Goal: Information Seeking & Learning: Learn about a topic

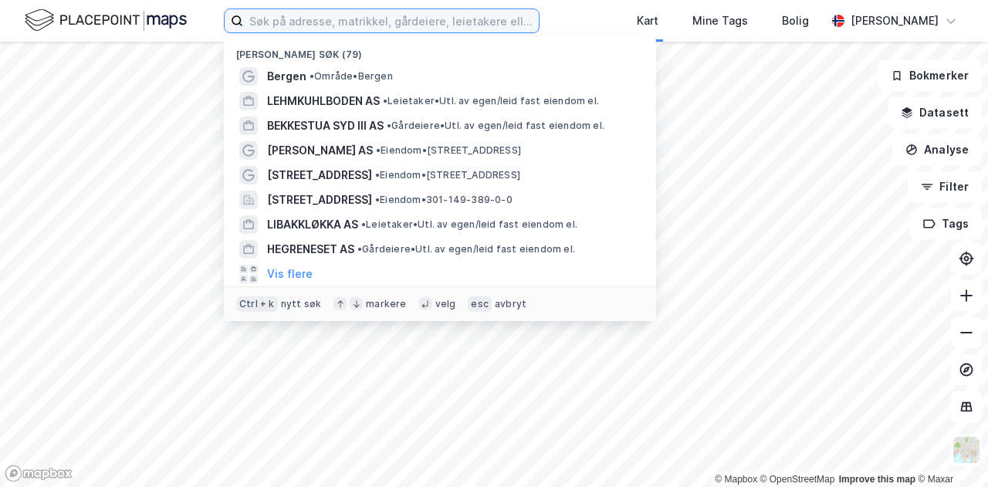
click at [368, 14] on input at bounding box center [391, 20] width 296 height 23
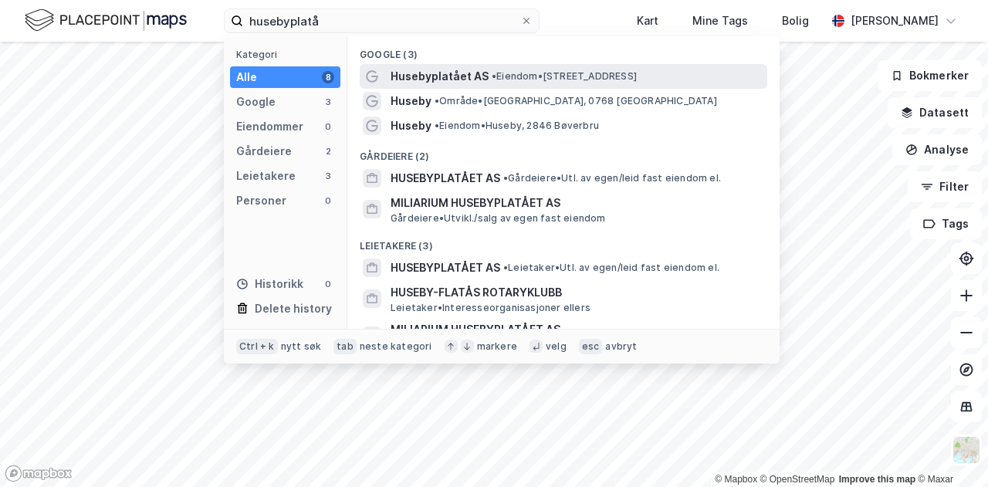
click at [412, 81] on span "Husebyplatået AS" at bounding box center [440, 76] width 98 height 19
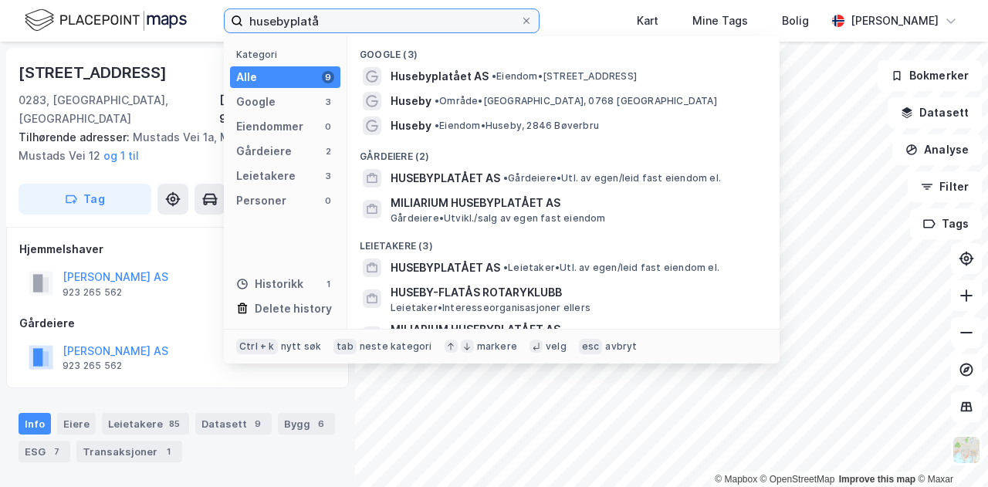
click at [361, 18] on input "husebyplatå" at bounding box center [381, 20] width 277 height 23
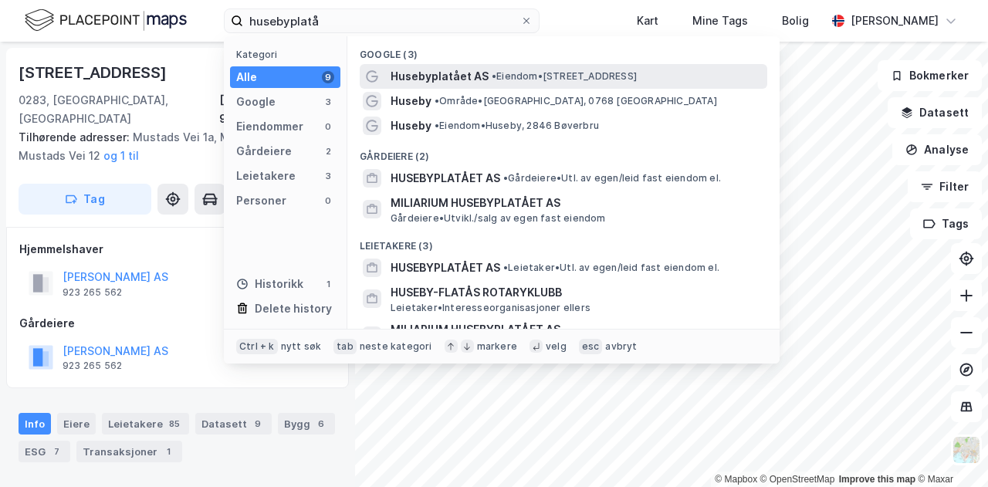
click at [452, 73] on span "Husebyplatået AS" at bounding box center [440, 76] width 98 height 19
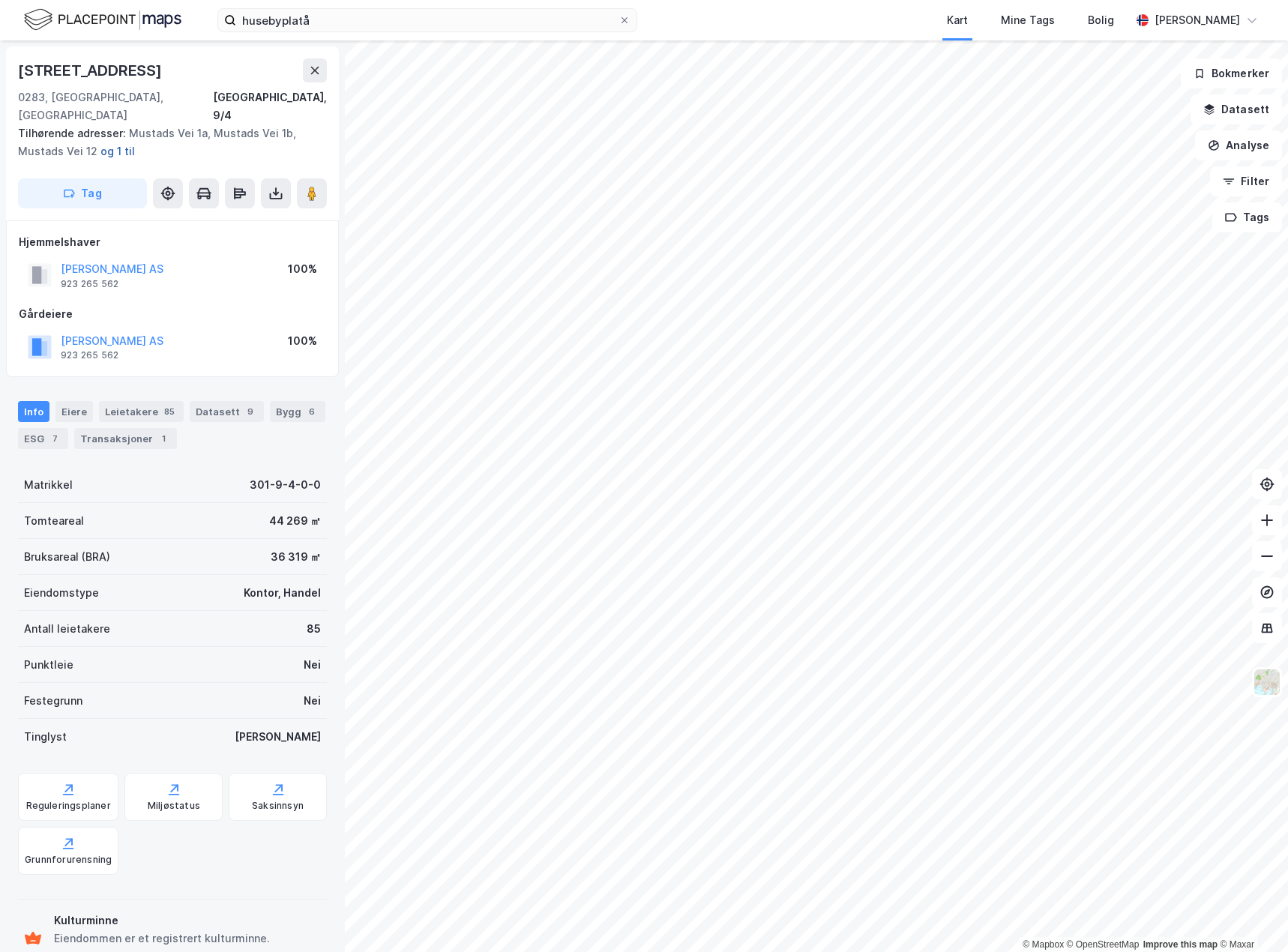
click at [0, 0] on button "og 1 til" at bounding box center [0, 0] width 0 height 0
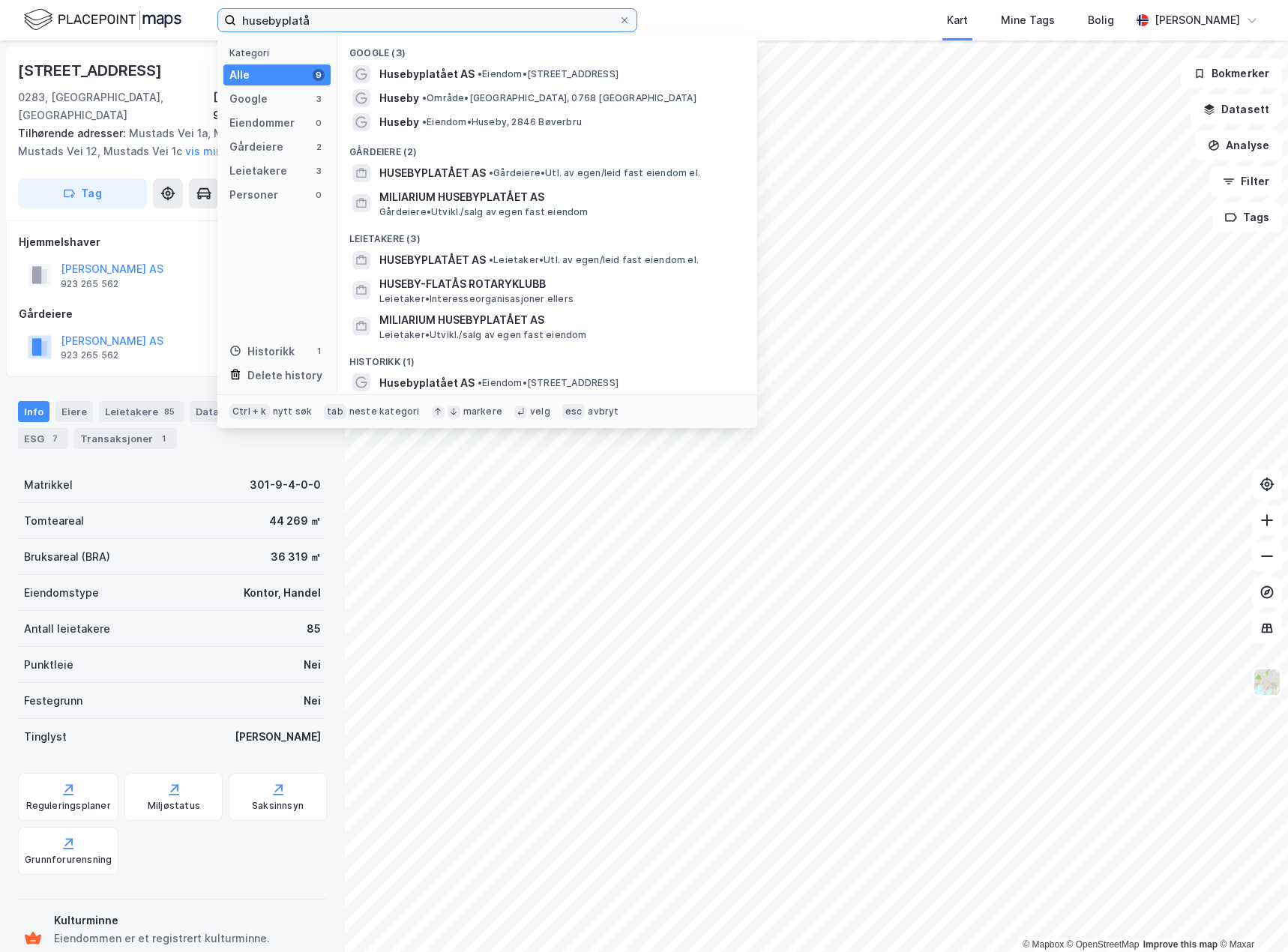
click at [427, 22] on input "husebyplatå" at bounding box center [427, 19] width 383 height 22
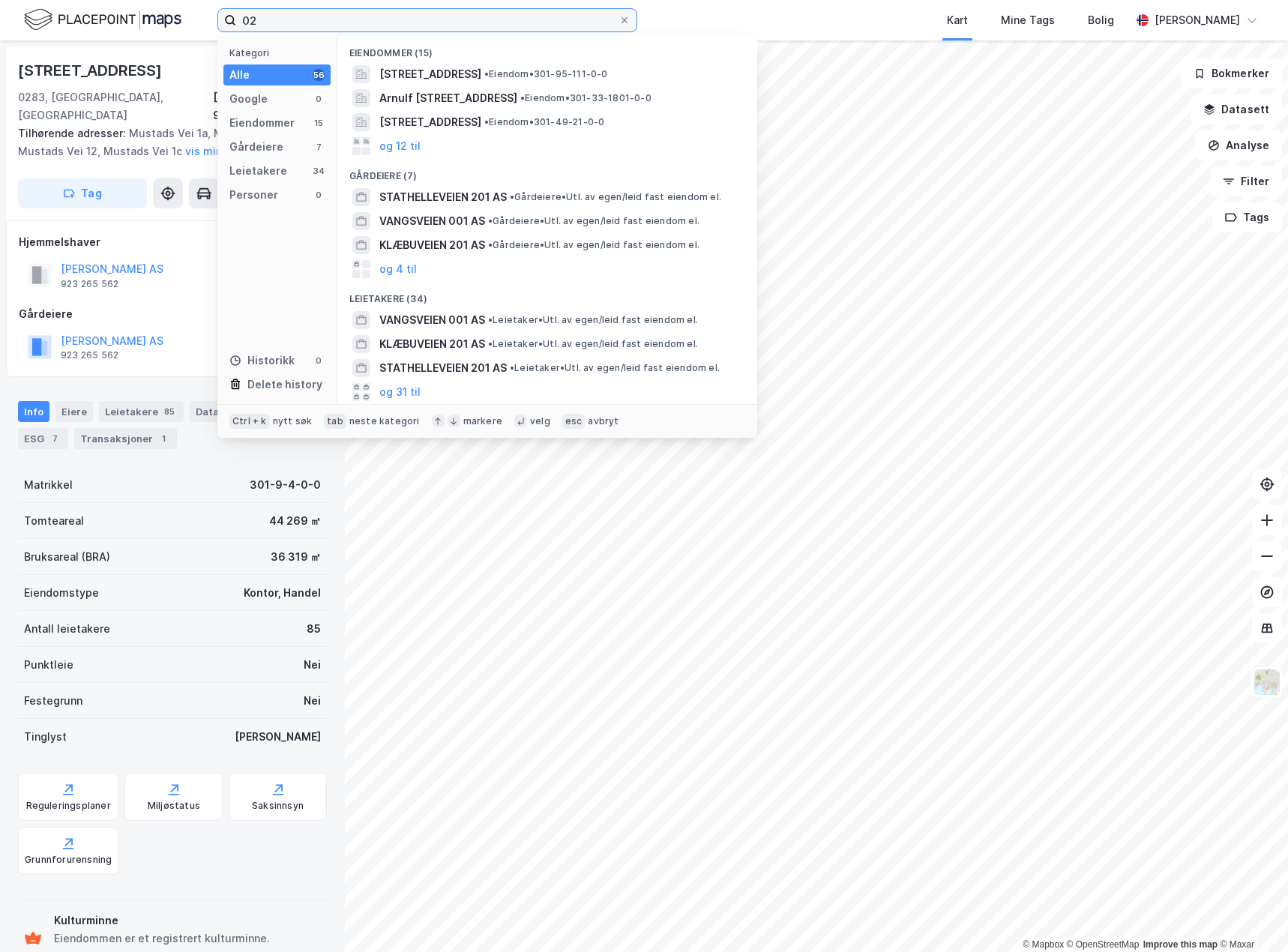
type input "0"
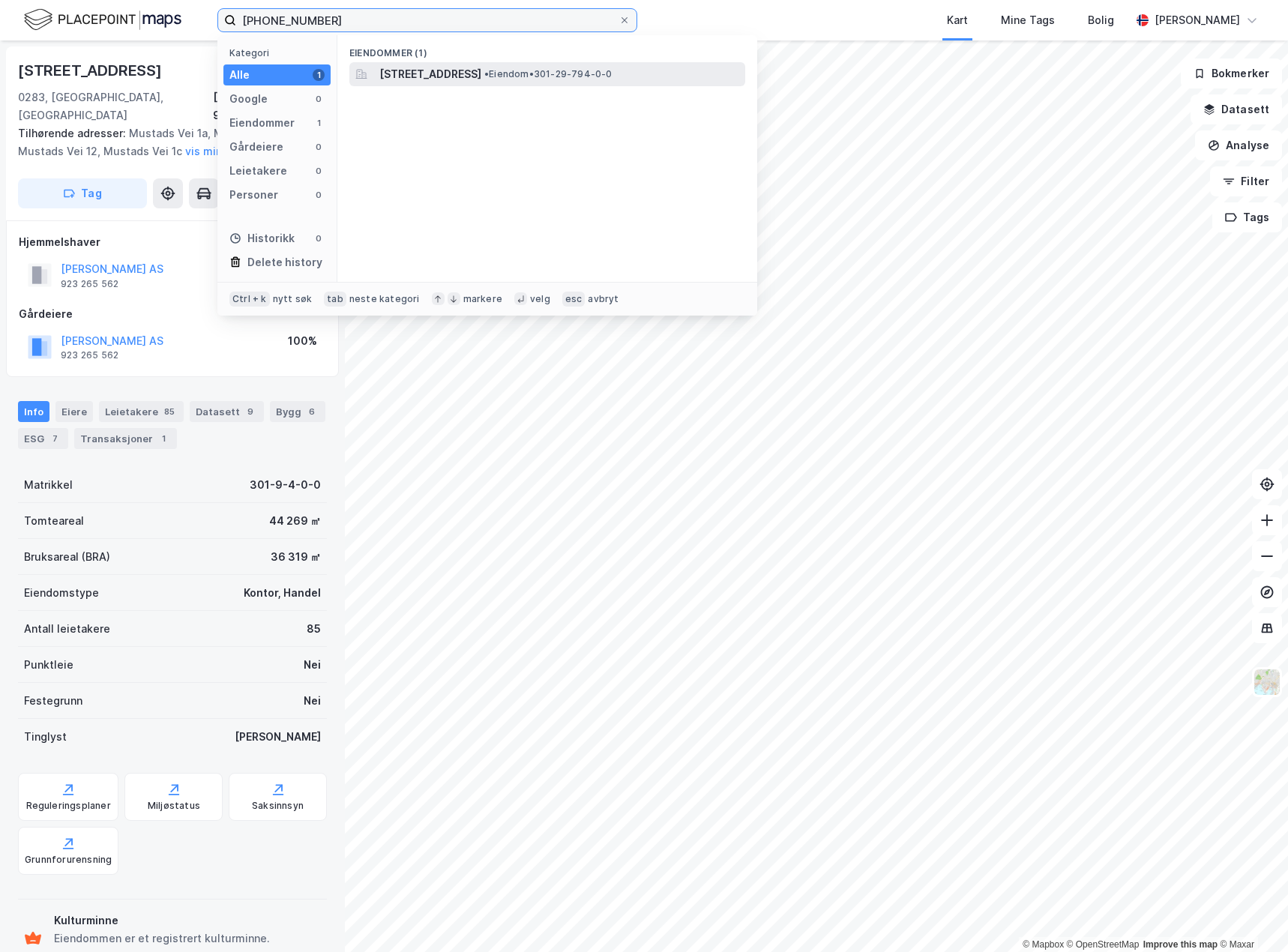
type input "[PHONE_NUMBER]"
click at [482, 78] on span "[STREET_ADDRESS]" at bounding box center [430, 74] width 102 height 18
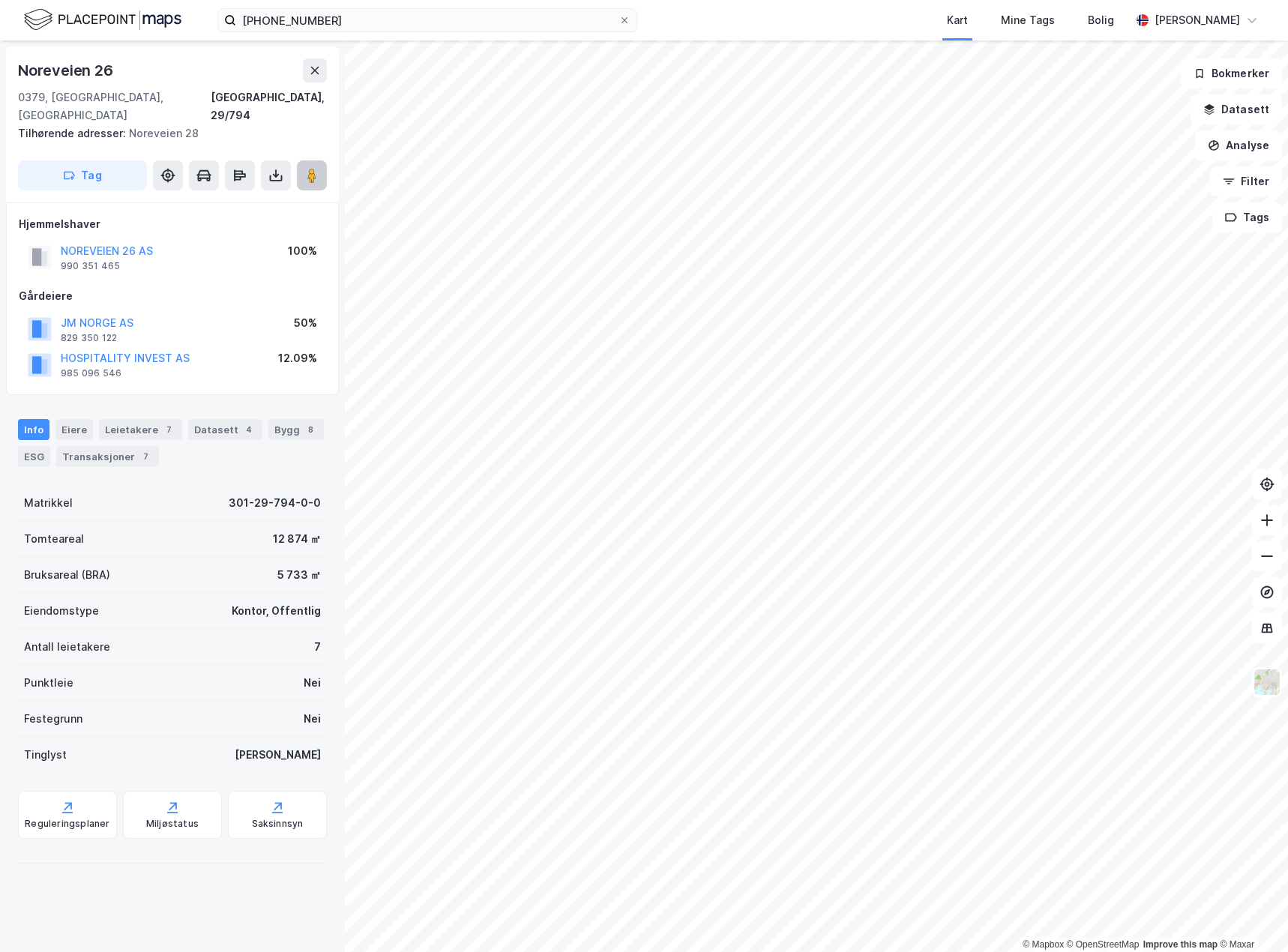
click at [317, 167] on button at bounding box center [312, 175] width 30 height 30
click at [300, 160] on button at bounding box center [312, 175] width 30 height 30
click at [959, 472] on icon at bounding box center [1267, 520] width 15 height 15
click at [959, 472] on icon at bounding box center [1267, 556] width 15 height 15
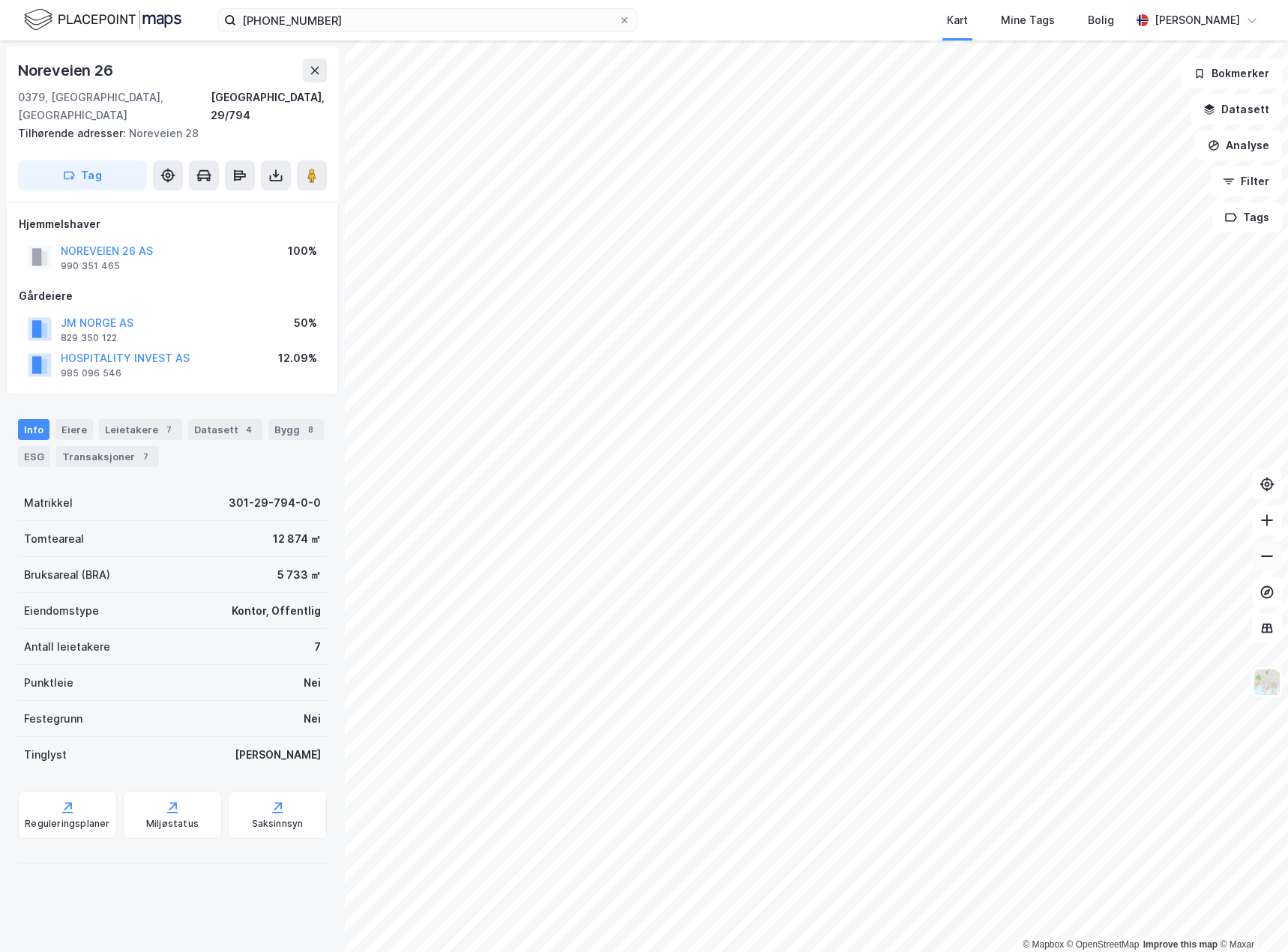
click at [959, 472] on icon at bounding box center [1267, 556] width 15 height 15
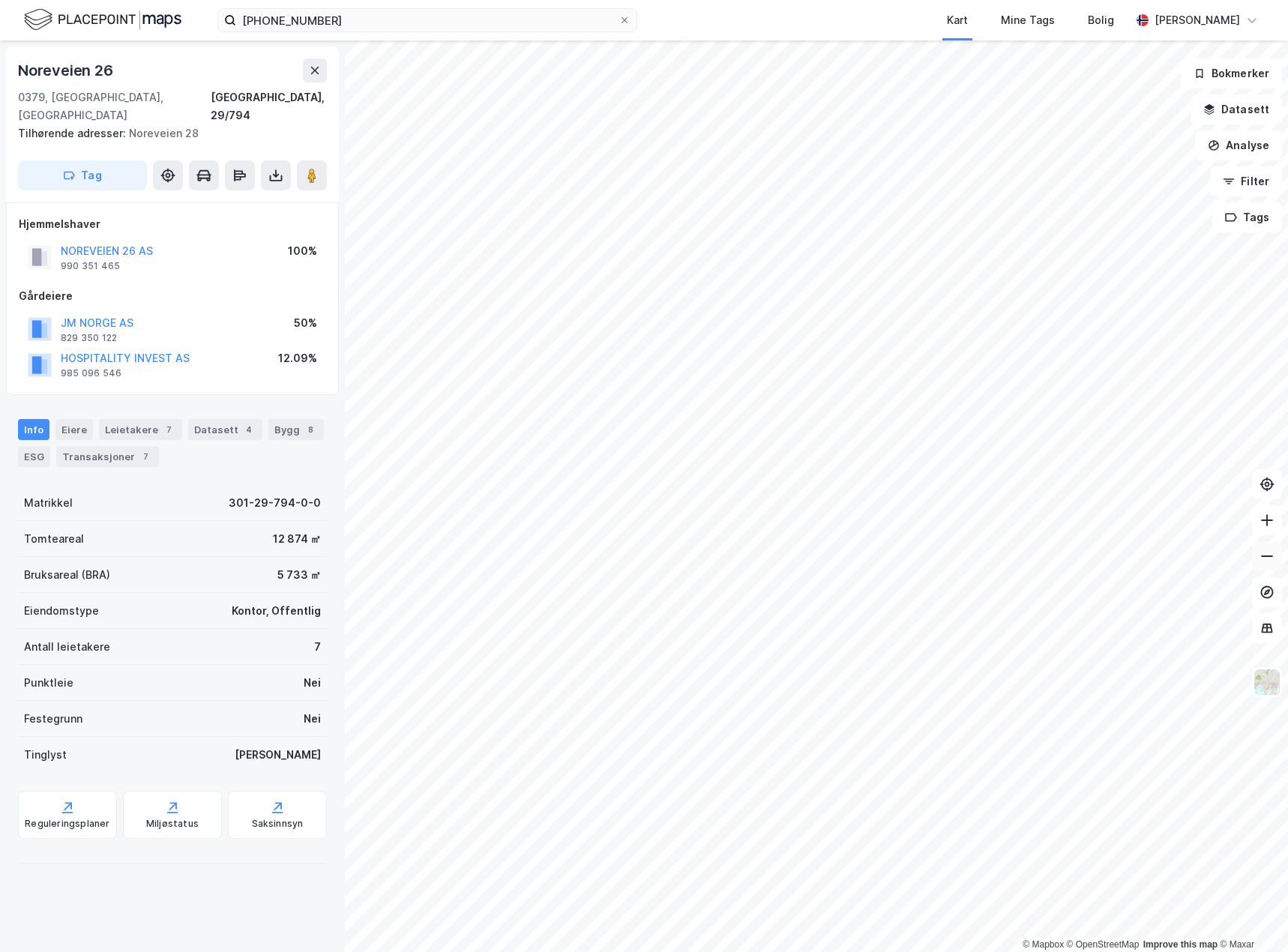
click at [959, 472] on icon at bounding box center [1267, 556] width 15 height 15
click at [959, 472] on button at bounding box center [1267, 520] width 30 height 30
click at [959, 472] on icon at bounding box center [1267, 556] width 15 height 15
